Goal: Task Accomplishment & Management: Use online tool/utility

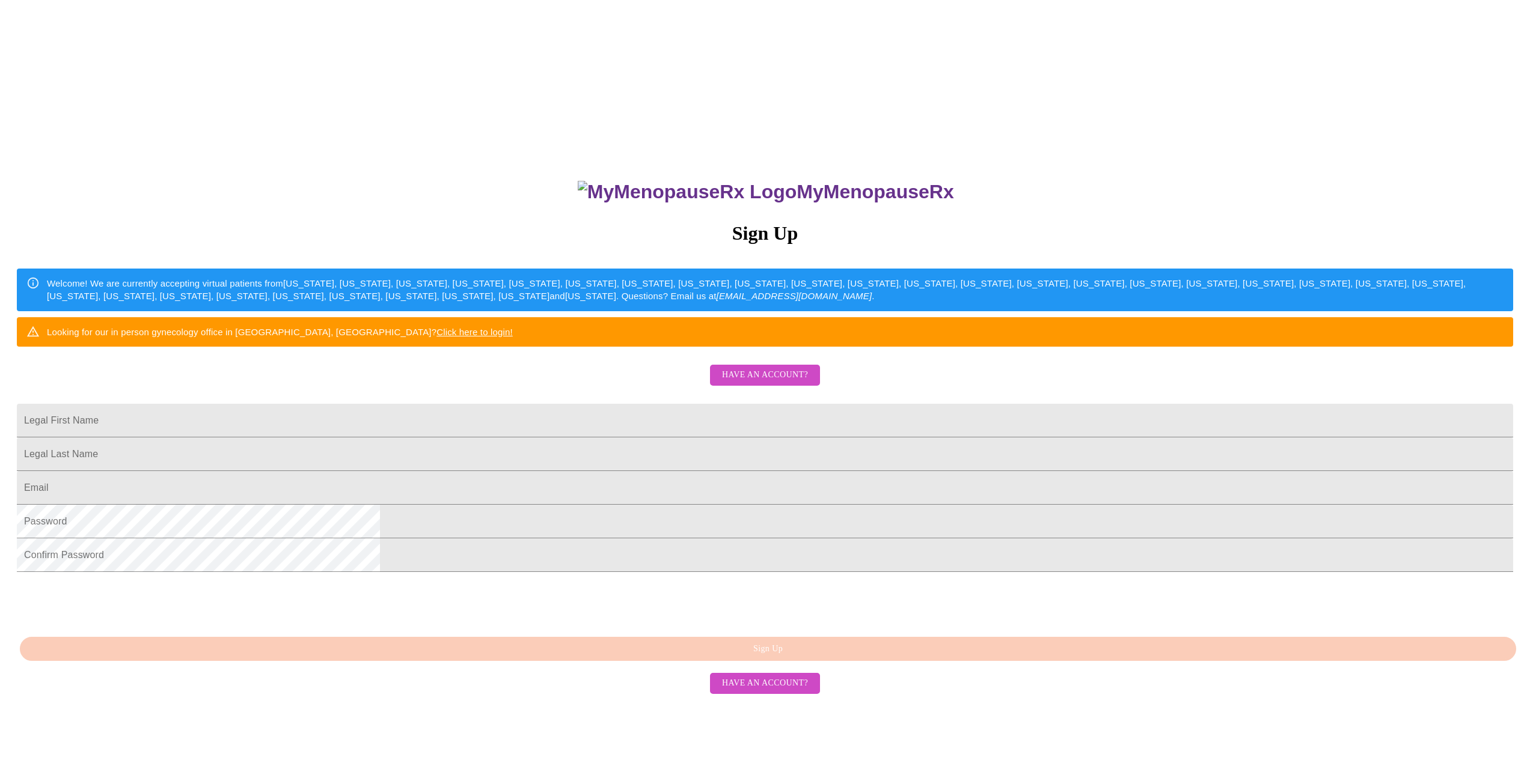
click at [768, 383] on span "Have an account?" at bounding box center [765, 376] width 86 height 15
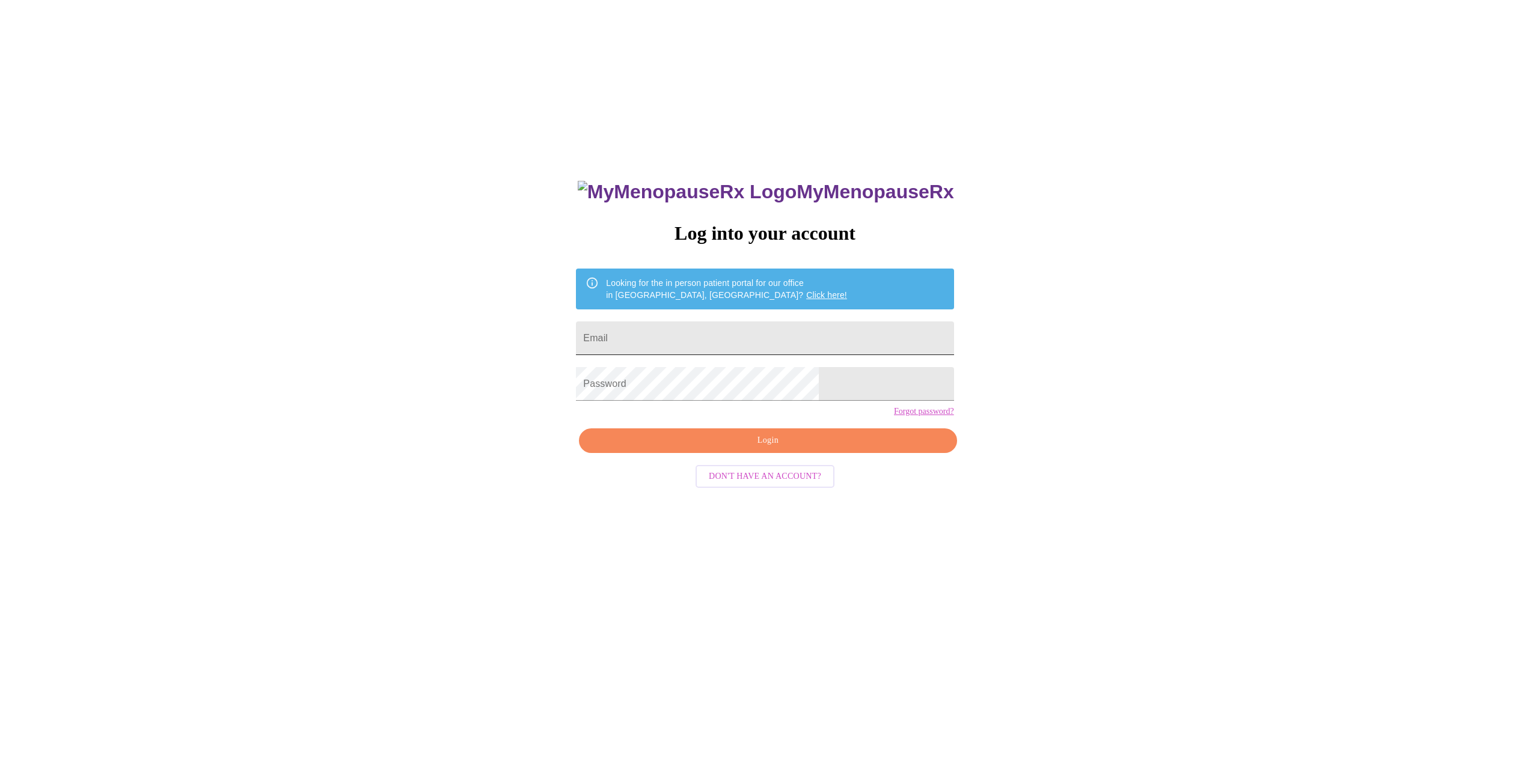
click at [801, 339] on input "Email" at bounding box center [765, 339] width 377 height 34
type input "[EMAIL_ADDRESS][DOMAIN_NAME]"
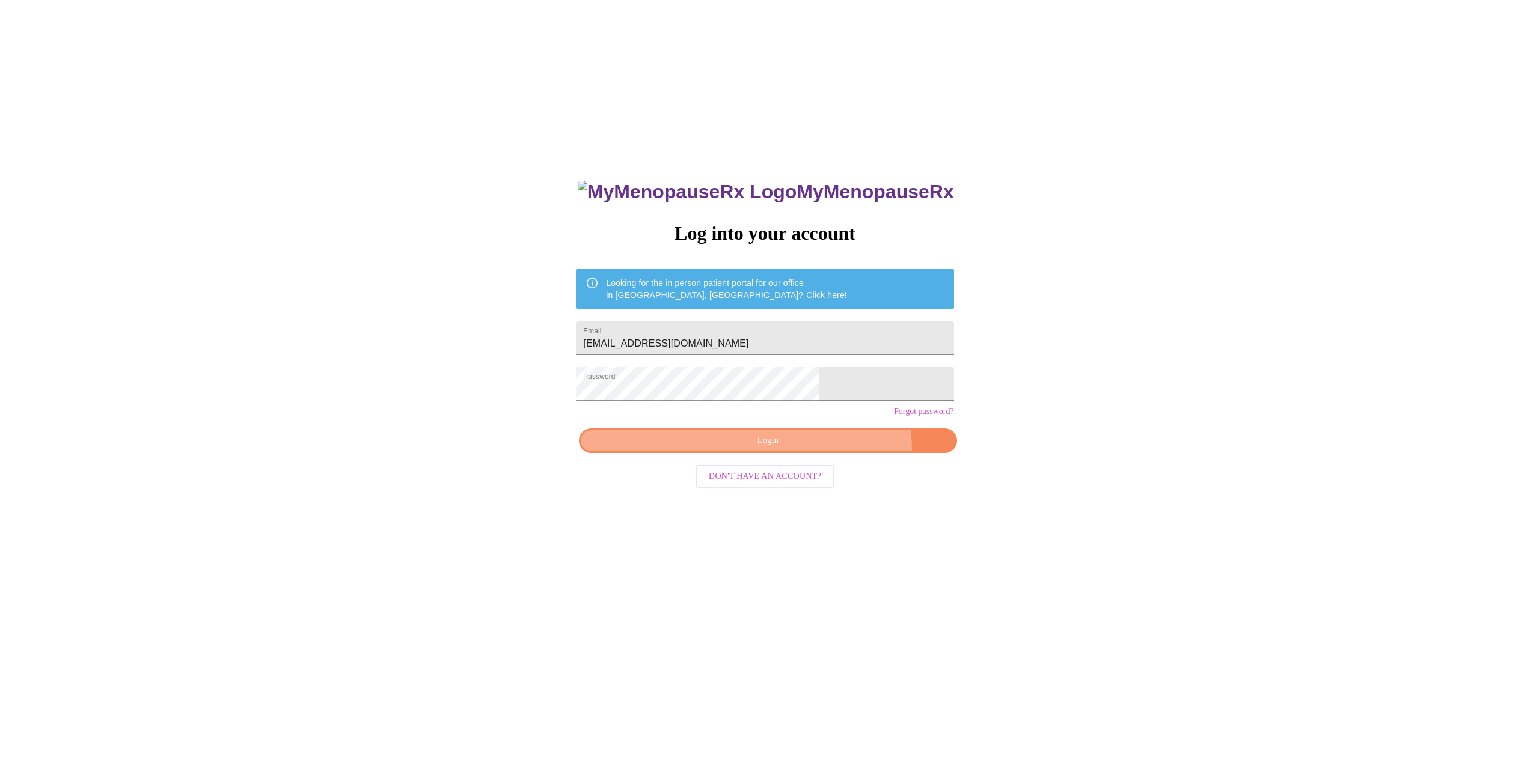
click at [814, 453] on button "Login" at bounding box center [768, 440] width 377 height 24
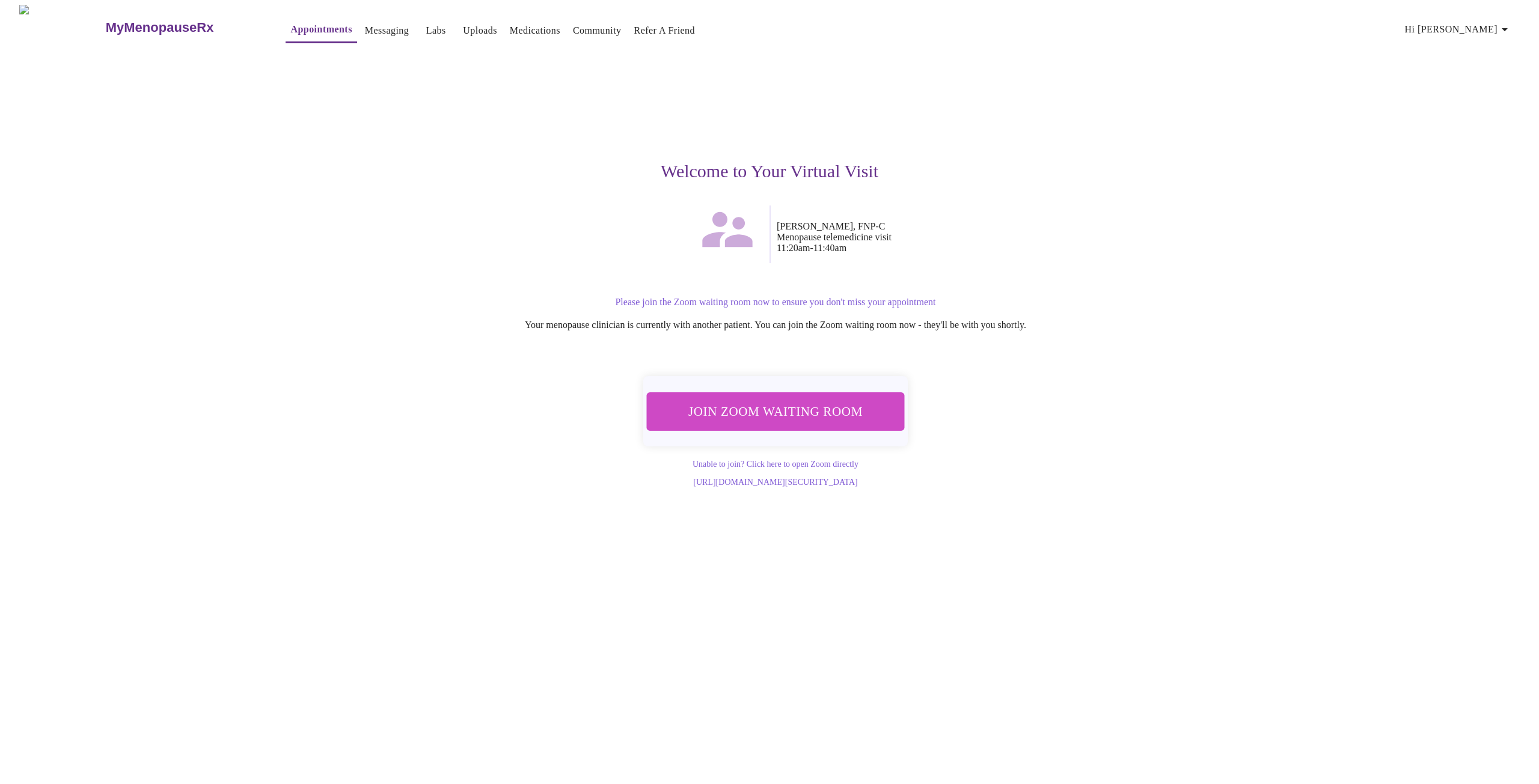
click at [788, 407] on span "Join Zoom Waiting Room" at bounding box center [775, 411] width 226 height 22
